Goal: Information Seeking & Learning: Find specific page/section

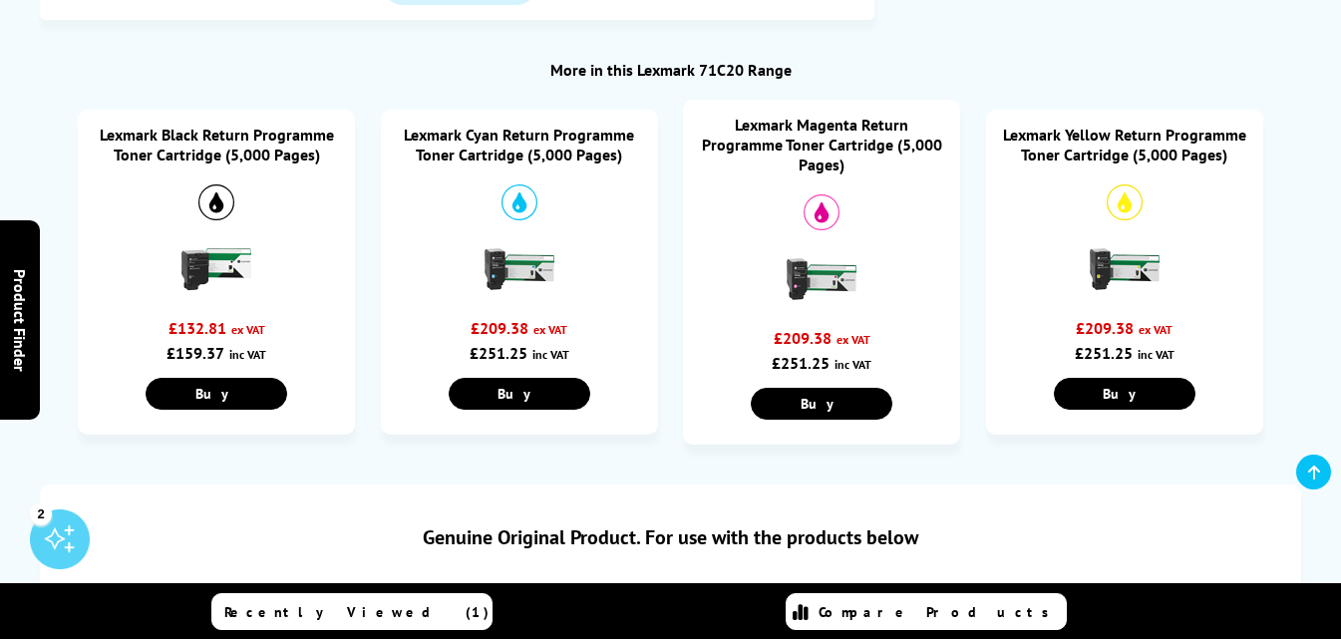
scroll to position [1060, 0]
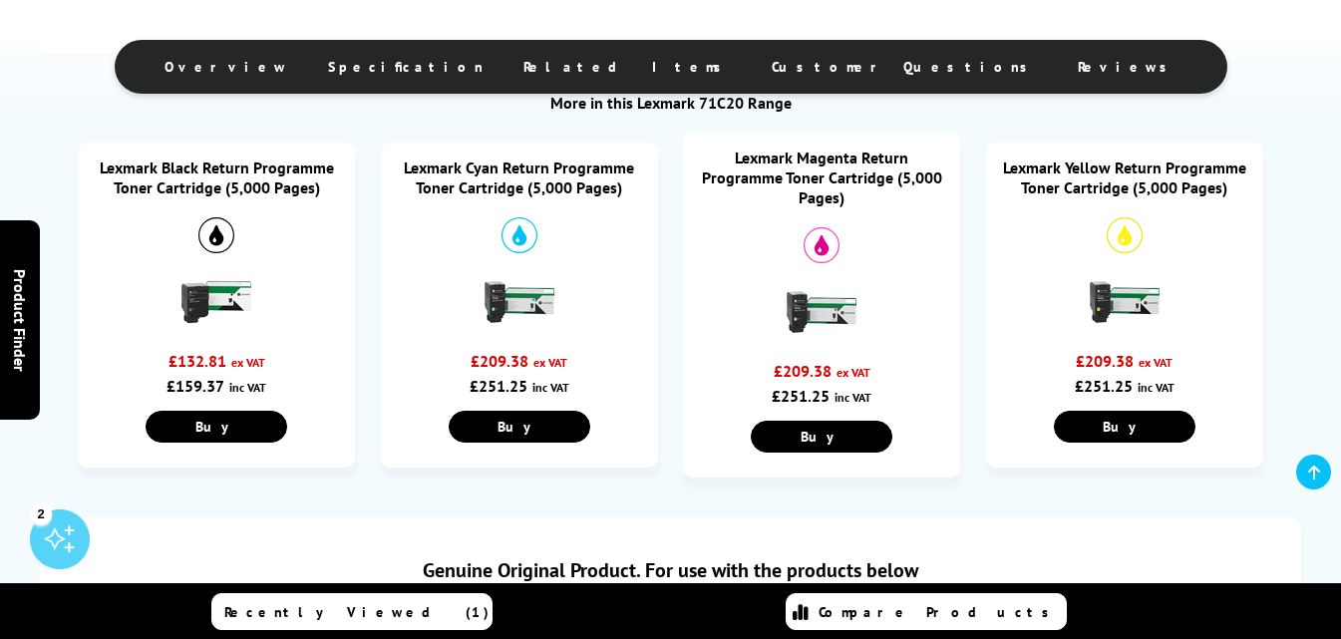
click at [251, 171] on link "Lexmark Black Return Programme Toner Cartridge (5,000 Pages)" at bounding box center [217, 178] width 234 height 40
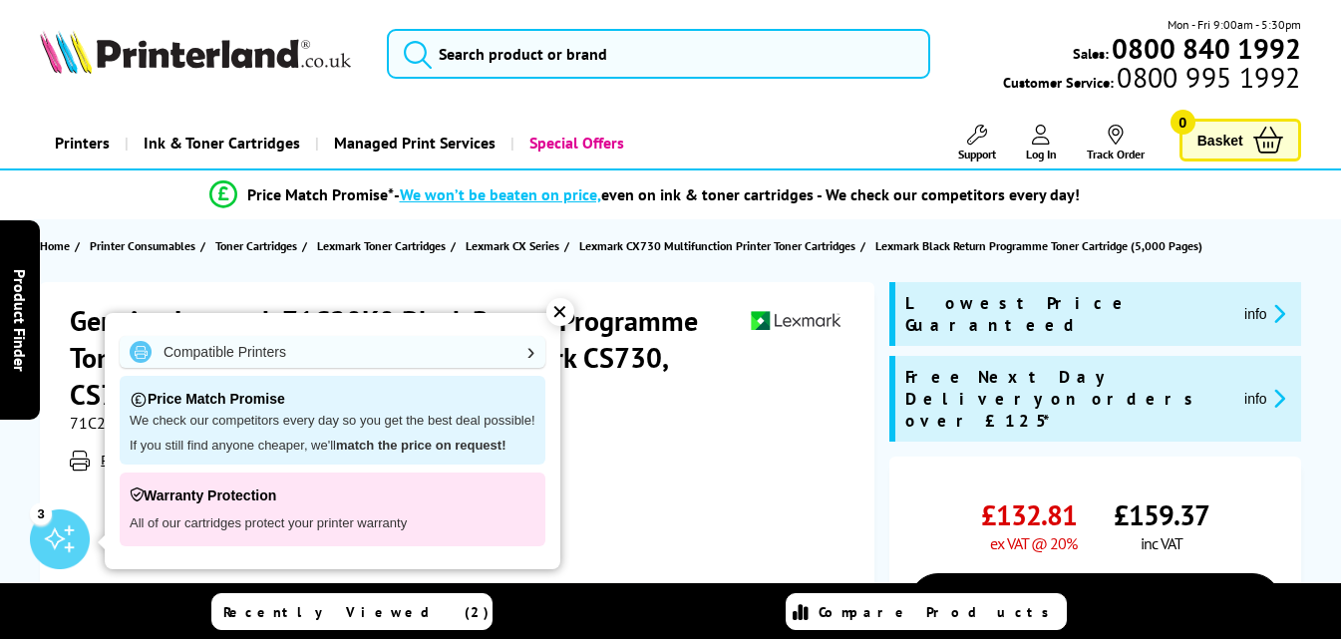
click at [559, 306] on div "✕" at bounding box center [560, 312] width 28 height 28
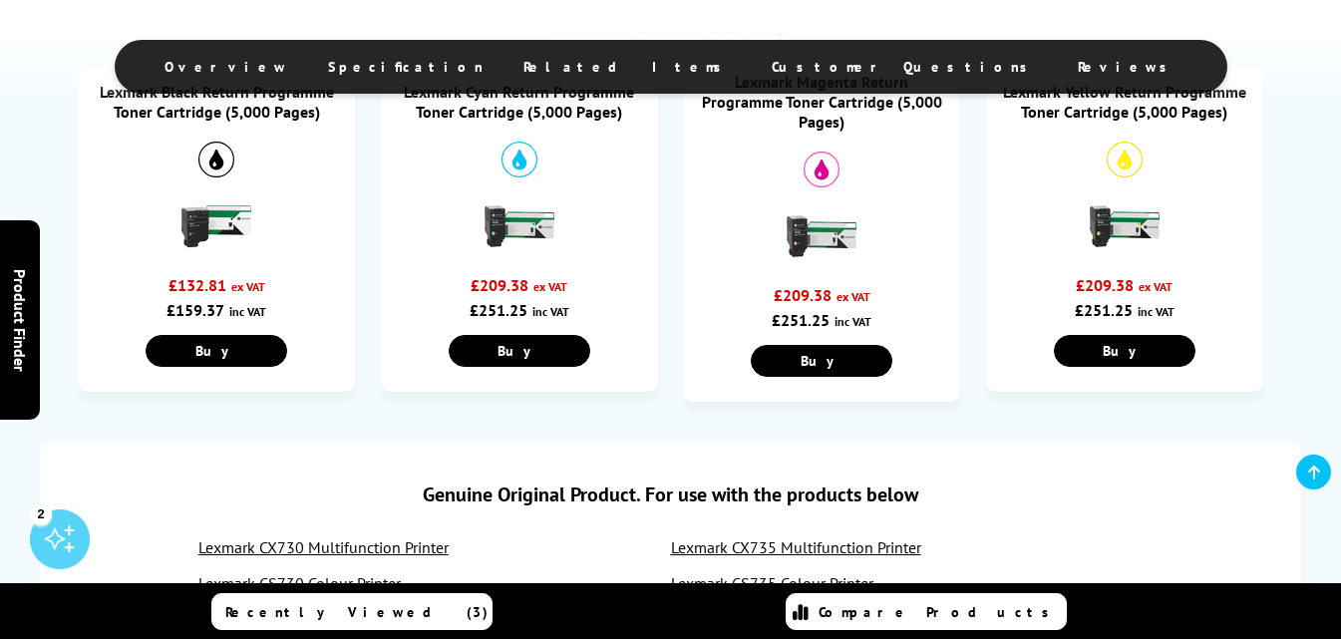
click at [455, 116] on link "Lexmark Cyan Return Programme Toner Cartridge (5,000 Pages)" at bounding box center [519, 102] width 230 height 40
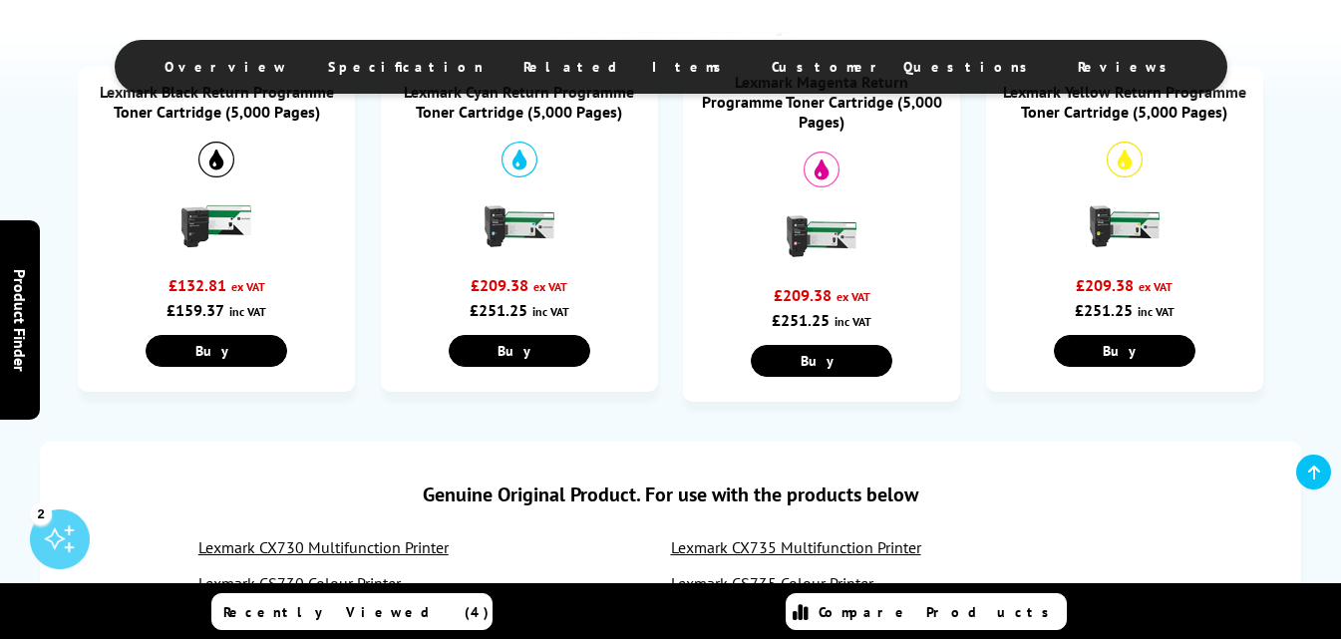
scroll to position [1136, 0]
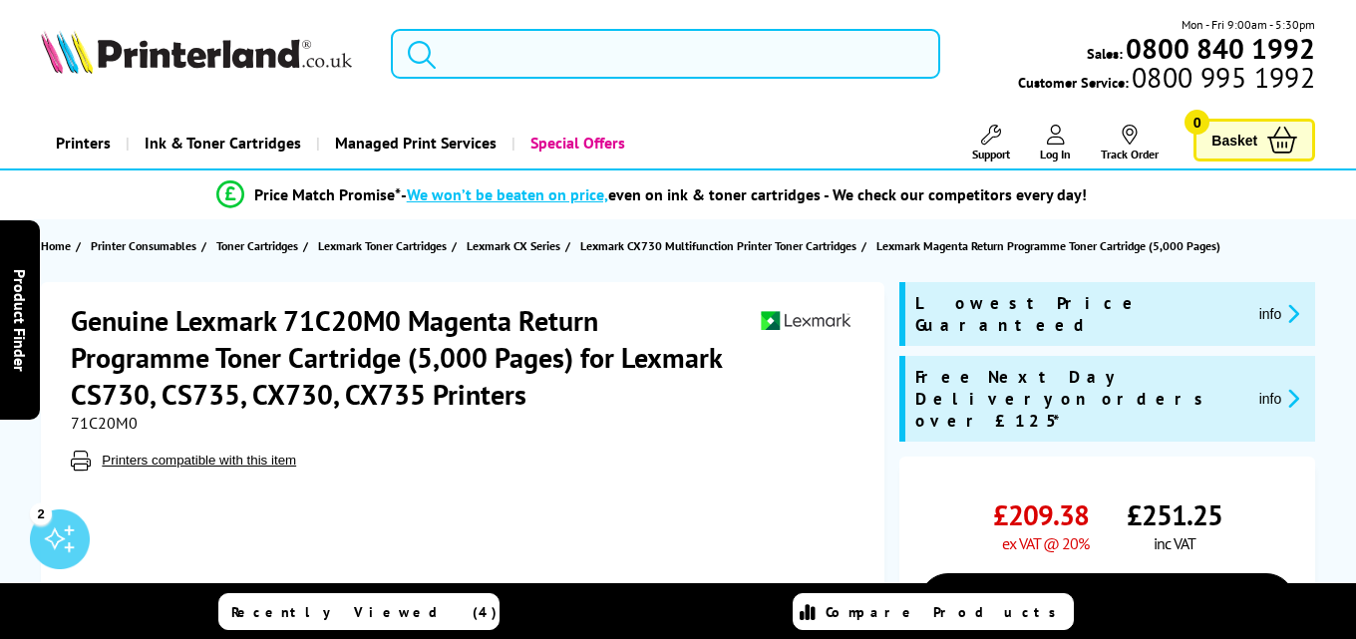
click at [611, 62] on input "search" at bounding box center [666, 54] width 550 height 50
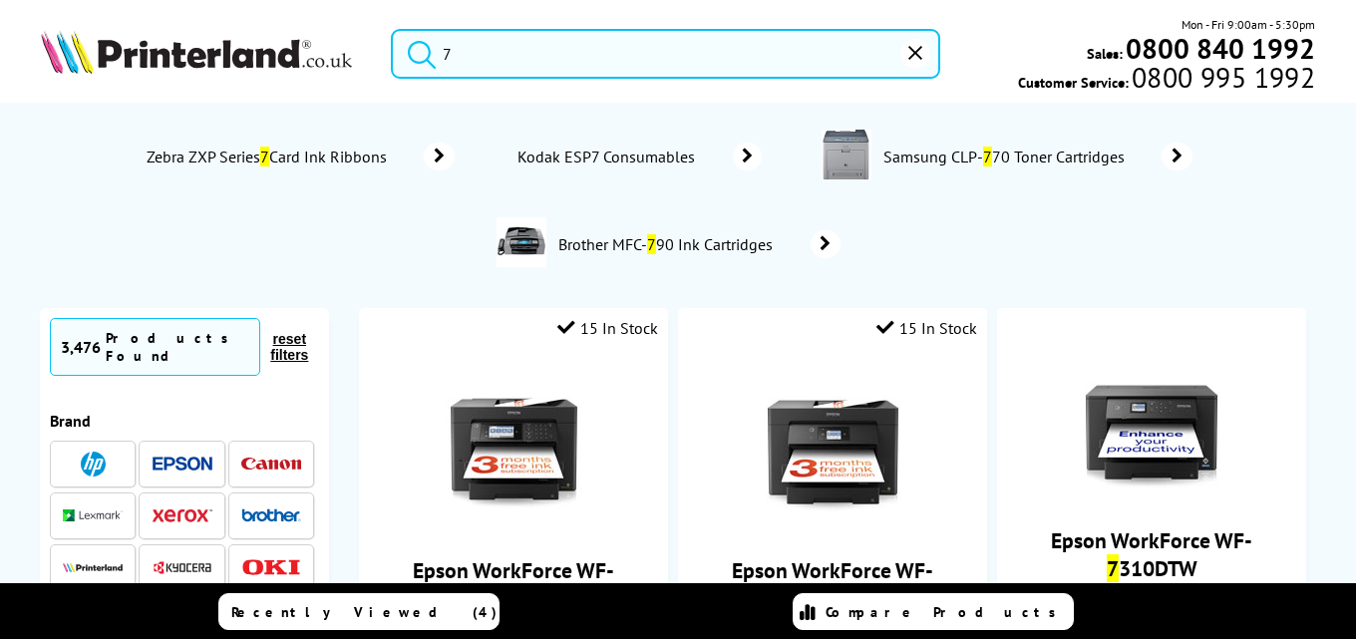
type input "7"
